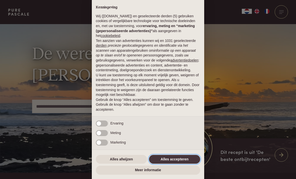
click at [198, 162] on button "Alles accepteren" at bounding box center [174, 159] width 51 height 9
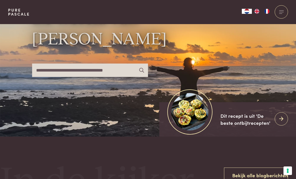
scroll to position [43, 0]
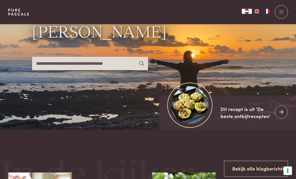
click at [280, 116] on icon at bounding box center [281, 111] width 4 height 7
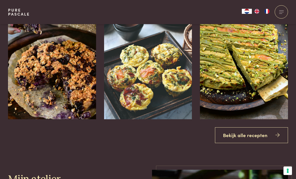
scroll to position [568, 0]
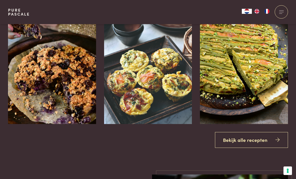
click at [275, 96] on img at bounding box center [244, 48] width 88 height 151
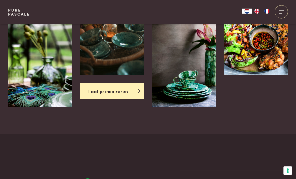
scroll to position [1094, 0]
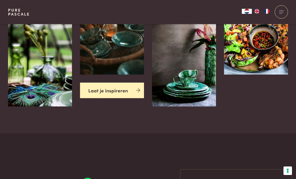
click at [139, 94] on icon at bounding box center [138, 90] width 4 height 7
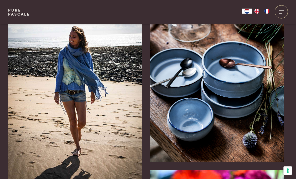
scroll to position [30, 0]
click at [214, 93] on div at bounding box center [211, 91] width 5 height 5
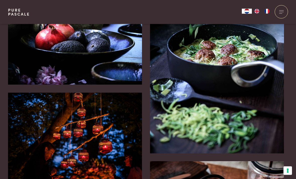
scroll to position [1471, 0]
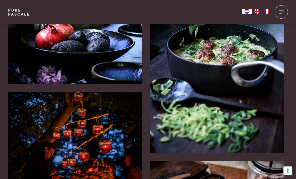
click at [215, 51] on div at bounding box center [216, 54] width 8 height 8
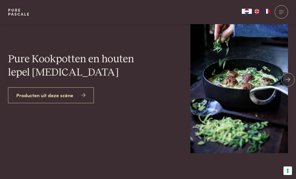
scroll to position [26, 0]
click at [238, 80] on div at bounding box center [240, 77] width 5 height 5
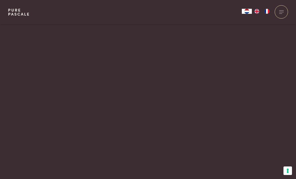
scroll to position [1487, 0]
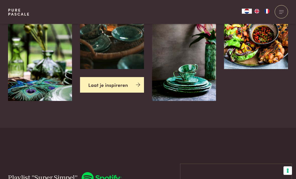
scroll to position [1067, 0]
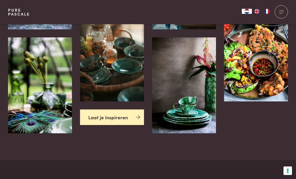
click at [279, 12] on div at bounding box center [281, 11] width 13 height 13
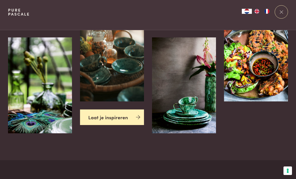
scroll to position [0, 0]
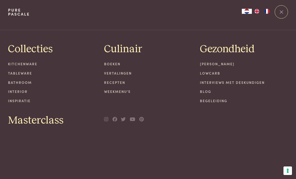
click at [121, 82] on link "Recepten" at bounding box center [148, 82] width 88 height 5
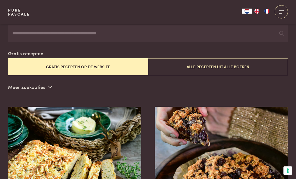
scroll to position [106, 0]
click at [109, 66] on button "Gratis recepten op de website" at bounding box center [78, 66] width 140 height 17
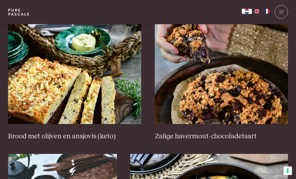
scroll to position [189, 0]
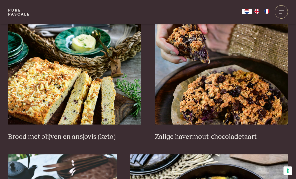
click at [260, 111] on img at bounding box center [222, 74] width 134 height 100
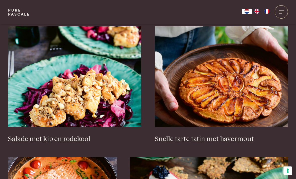
scroll to position [583, 0]
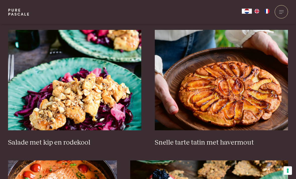
click at [239, 89] on img at bounding box center [222, 80] width 134 height 100
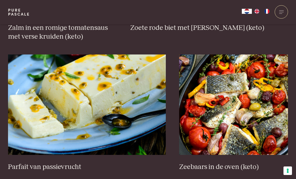
scroll to position [833, 0]
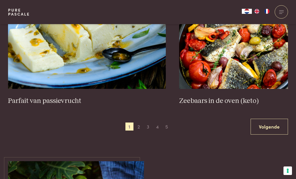
click at [270, 122] on link "Volgende" at bounding box center [269, 127] width 37 height 16
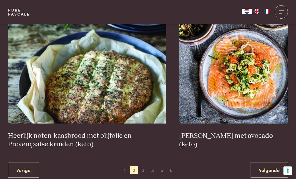
scroll to position [865, 0]
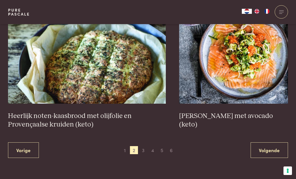
click at [275, 143] on link "Volgende" at bounding box center [269, 150] width 37 height 16
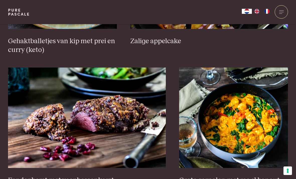
scroll to position [850, 0]
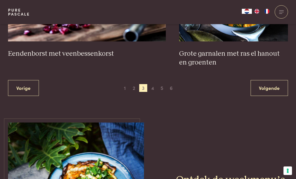
click at [271, 84] on link "Volgende" at bounding box center [269, 88] width 37 height 16
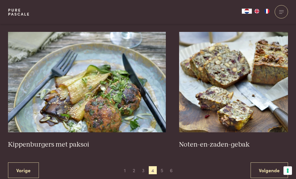
scroll to position [859, 0]
click at [274, 100] on img at bounding box center [233, 82] width 109 height 100
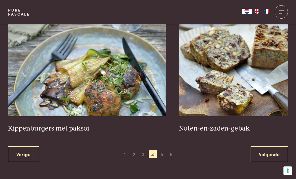
click at [273, 151] on link "Volgende" at bounding box center [269, 154] width 37 height 16
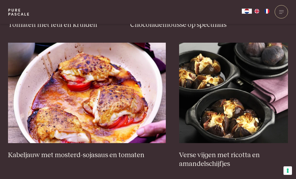
scroll to position [840, 0]
click at [49, 100] on img at bounding box center [87, 93] width 158 height 100
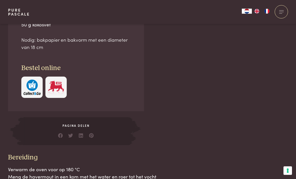
scroll to position [423, 0]
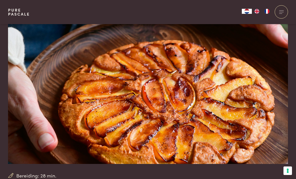
scroll to position [20, 0]
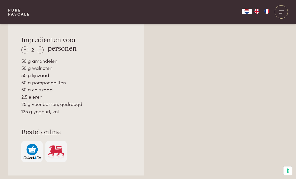
scroll to position [378, 0]
click at [23, 48] on div "-" at bounding box center [24, 50] width 7 height 7
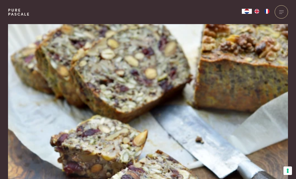
scroll to position [0, 0]
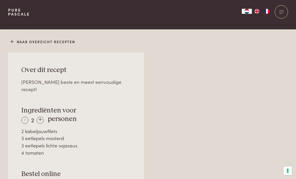
scroll to position [309, 0]
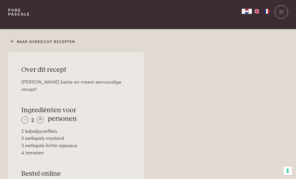
click at [24, 117] on div "-" at bounding box center [24, 120] width 7 height 7
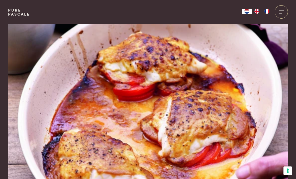
scroll to position [0, 0]
